Goal: Task Accomplishment & Management: Manage account settings

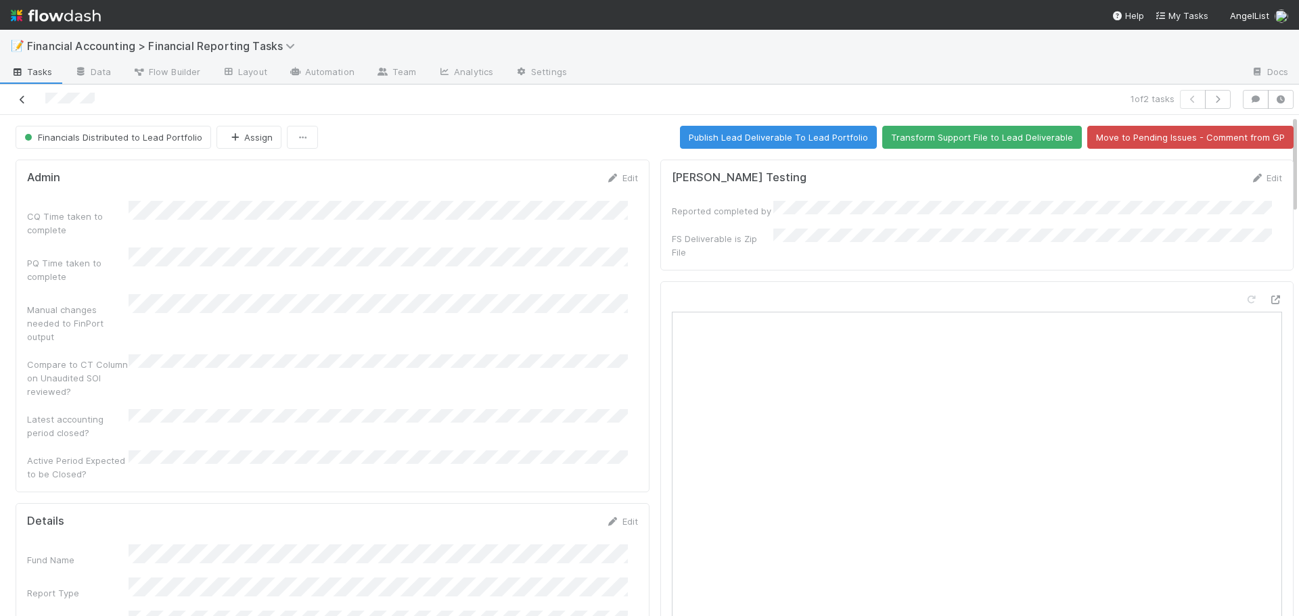
click at [20, 95] on icon at bounding box center [23, 99] width 14 height 9
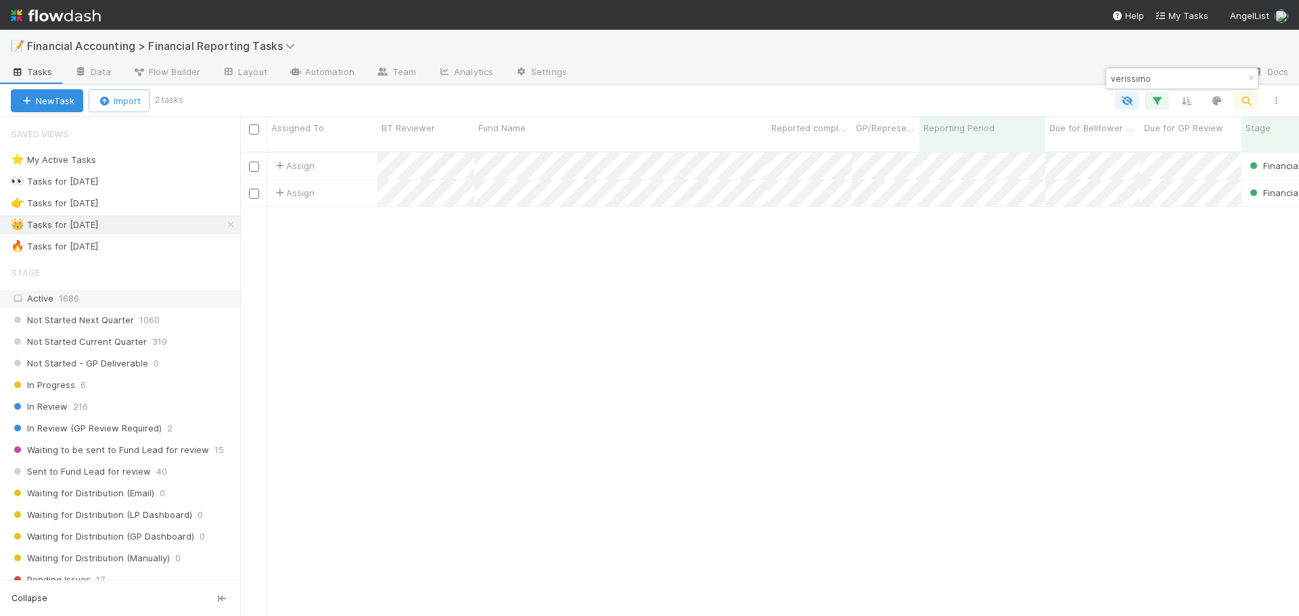
scroll to position [466, 1049]
click at [166, 248] on div "🔥 Tasks for 2025-06-30 883" at bounding box center [125, 246] width 229 height 17
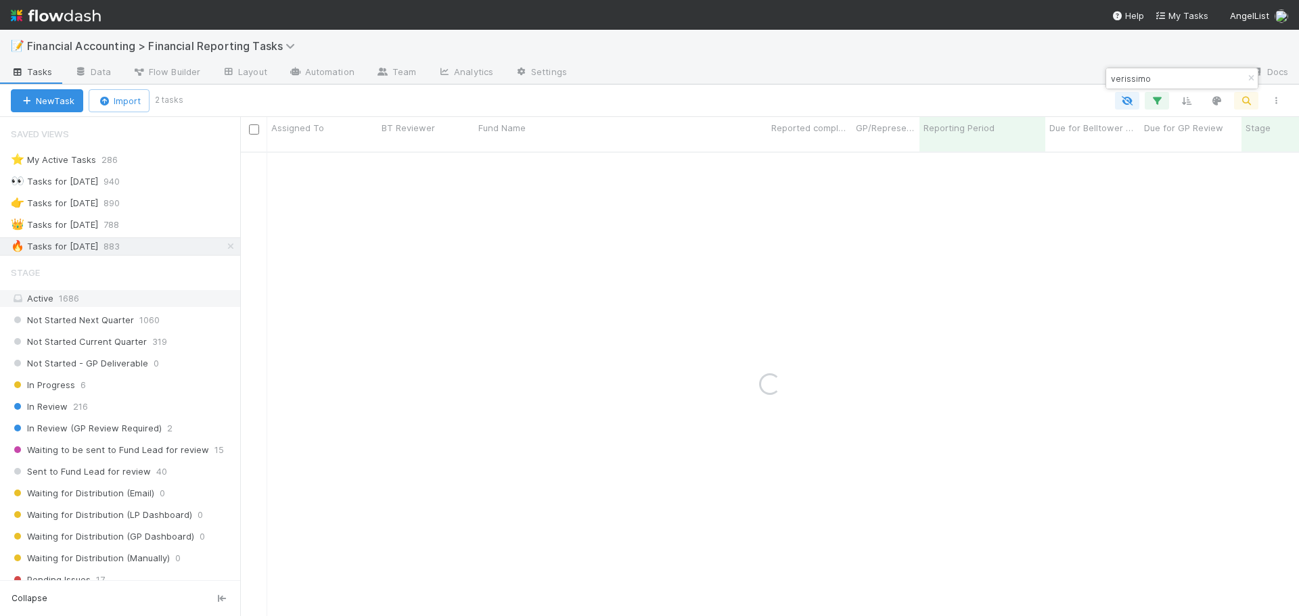
click at [133, 298] on div "Active 1686" at bounding box center [124, 298] width 226 height 17
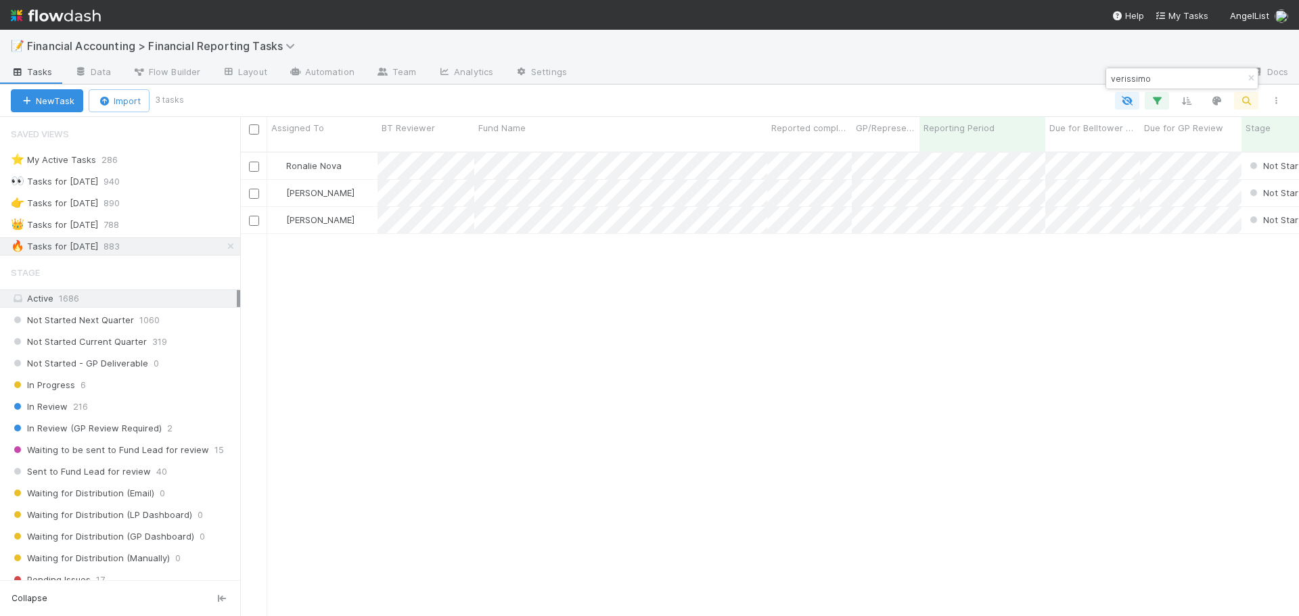
scroll to position [466, 1049]
click at [251, 189] on input "checkbox" at bounding box center [254, 194] width 10 height 10
click at [259, 213] on div at bounding box center [254, 219] width 16 height 15
click at [253, 216] on input "checkbox" at bounding box center [254, 221] width 10 height 10
click at [233, 104] on icon "button" at bounding box center [234, 101] width 14 height 9
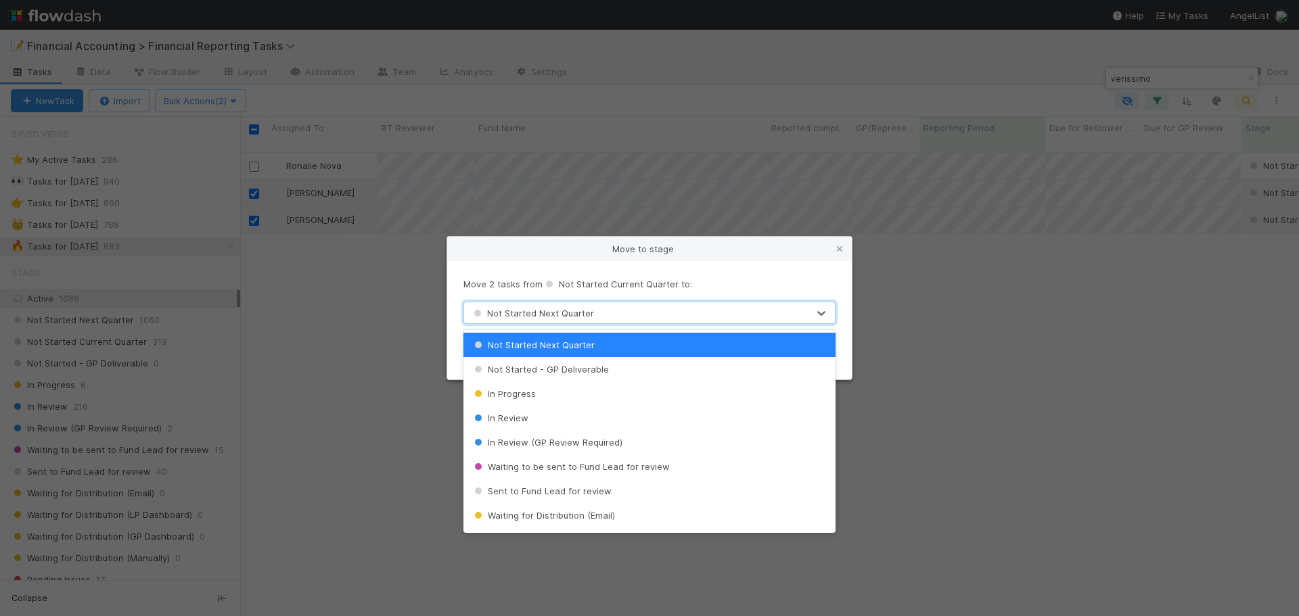
click at [518, 319] on div "Not Started Next Quarter" at bounding box center [532, 314] width 123 height 14
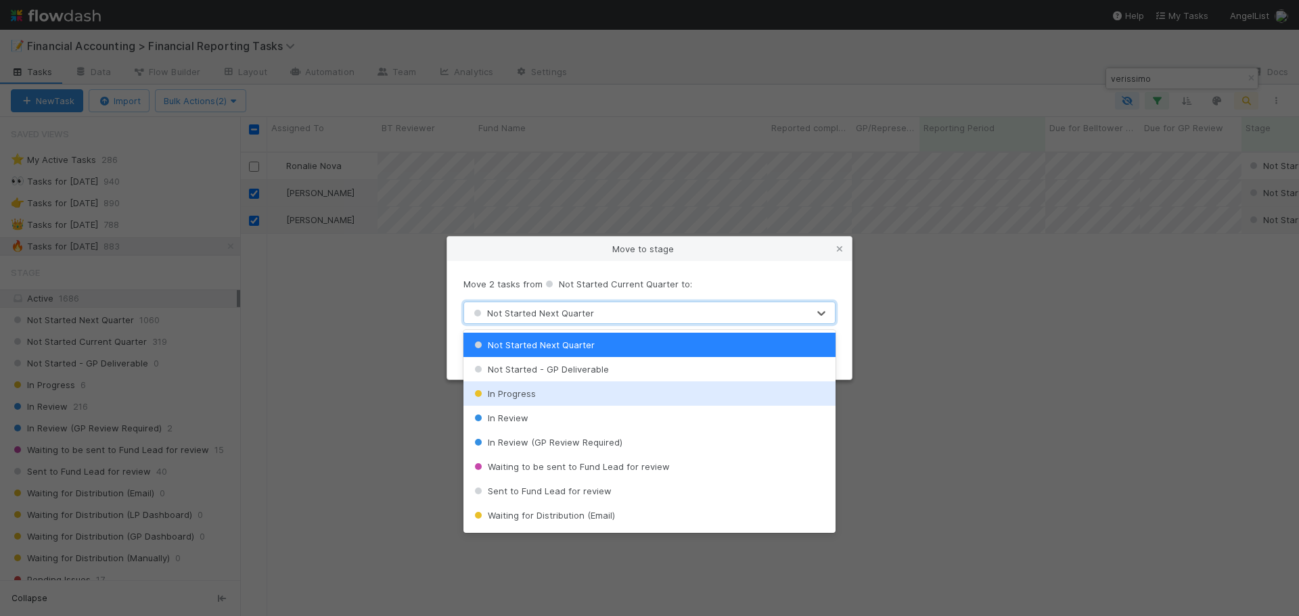
click at [521, 390] on span "In Progress" at bounding box center [504, 393] width 64 height 11
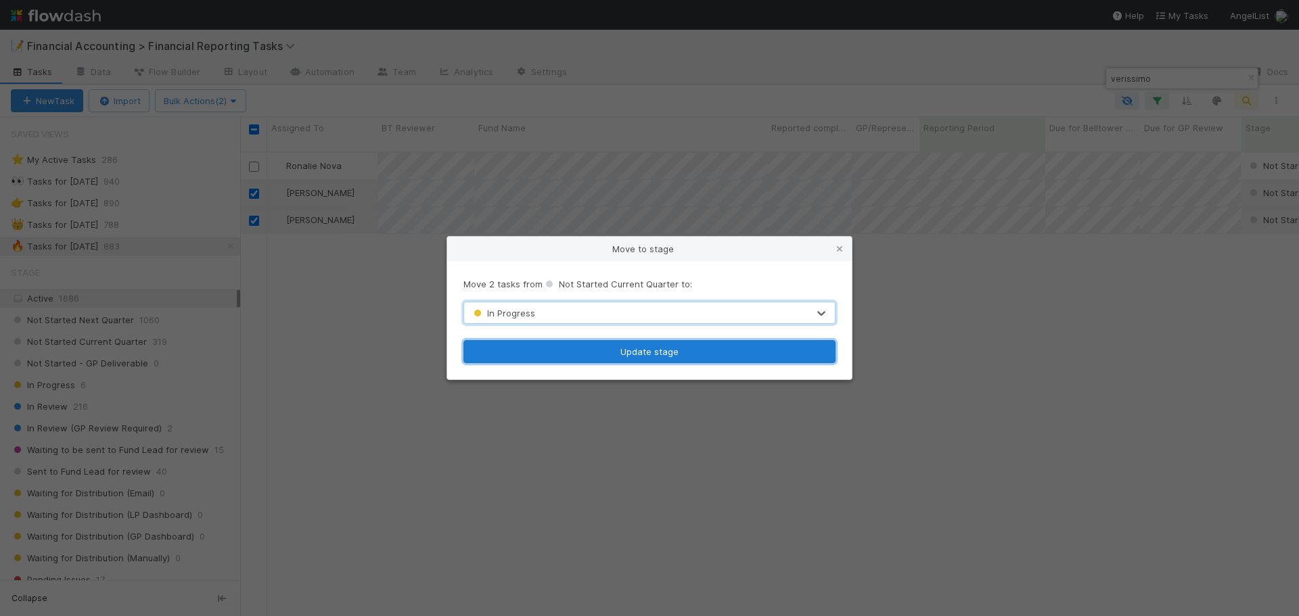
click at [535, 351] on button "Update stage" at bounding box center [650, 351] width 372 height 23
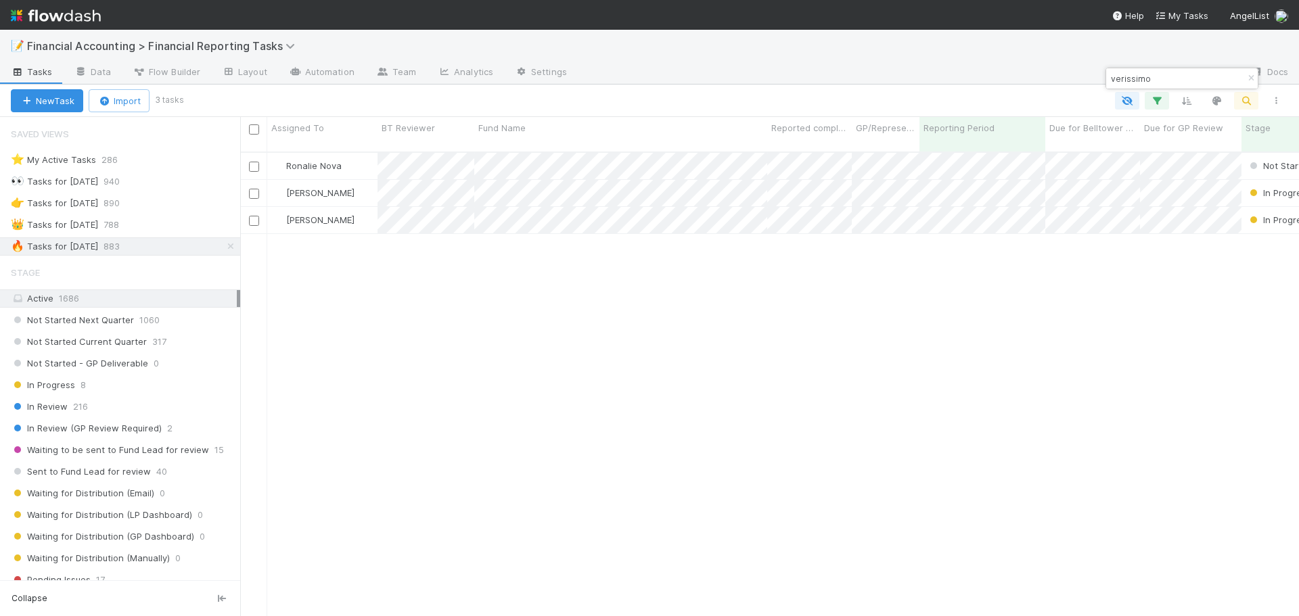
click at [1140, 78] on input "verissimo" at bounding box center [1175, 78] width 135 height 16
type input "explorer34"
click at [359, 156] on div "[PERSON_NAME]" at bounding box center [322, 166] width 110 height 26
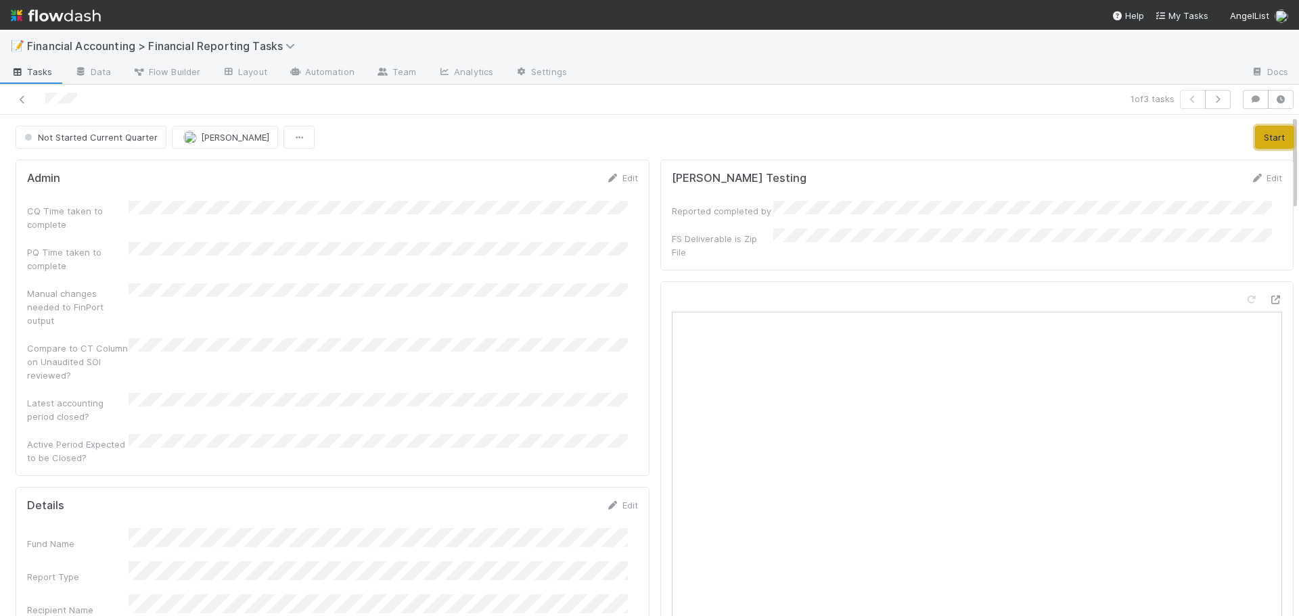
click at [1255, 133] on button "Start" at bounding box center [1274, 137] width 39 height 23
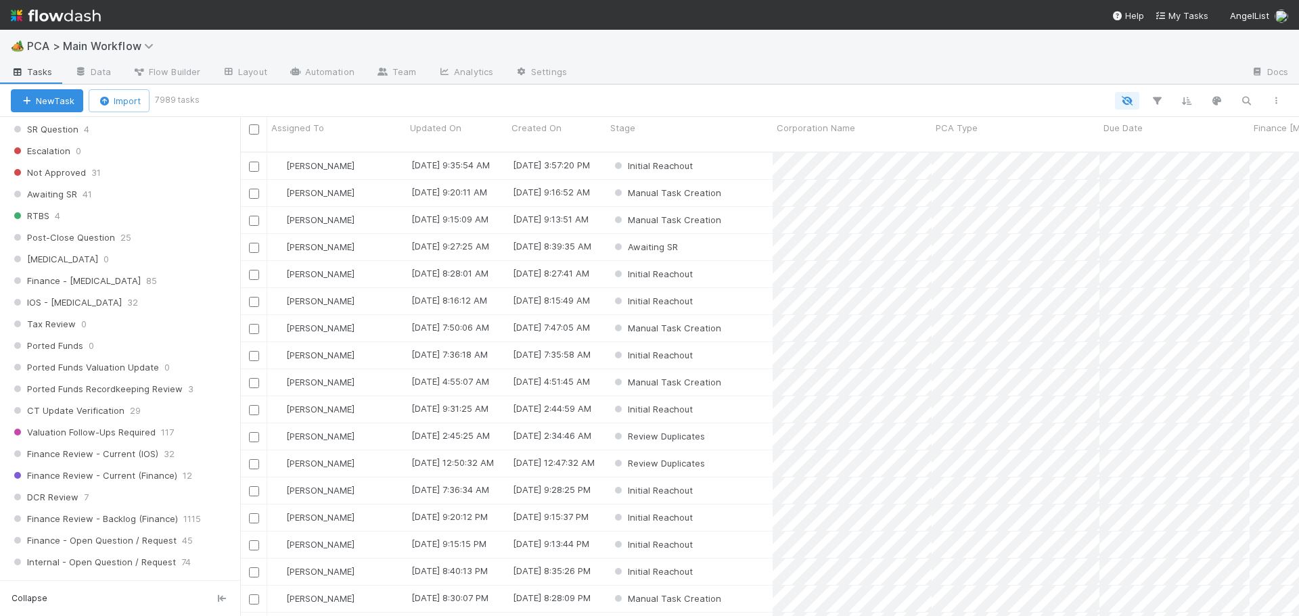
scroll to position [880, 0]
